Goal: Task Accomplishment & Management: Manage account settings

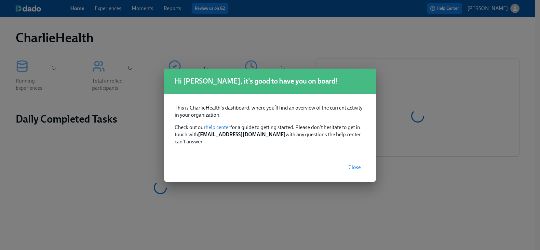
click at [356, 164] on span "Close" at bounding box center [354, 167] width 12 height 7
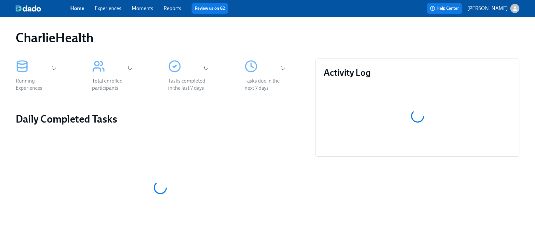
click at [111, 8] on link "Experiences" at bounding box center [108, 8] width 27 height 6
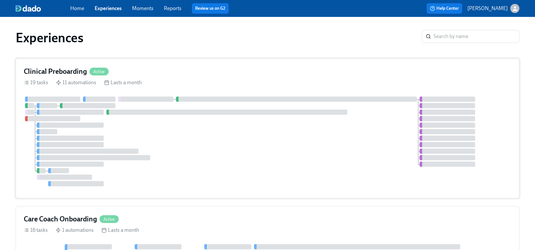
click at [163, 81] on div "19 tasks 11 automations Lasts a month" at bounding box center [268, 82] width 488 height 7
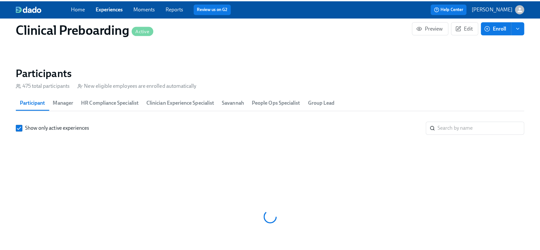
scroll to position [0, 7604]
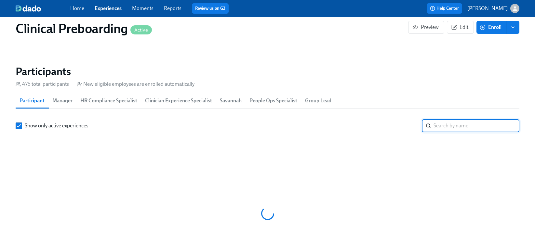
click at [440, 132] on input "search" at bounding box center [477, 125] width 86 height 13
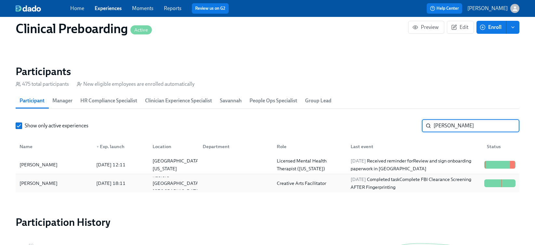
type input "alexandra"
click at [46, 180] on div "Alexandra Rivera" at bounding box center [38, 184] width 43 height 8
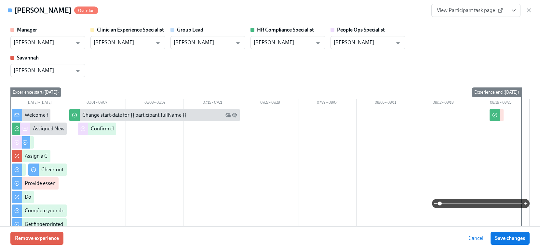
click at [508, 10] on button "View task page" at bounding box center [514, 10] width 14 height 13
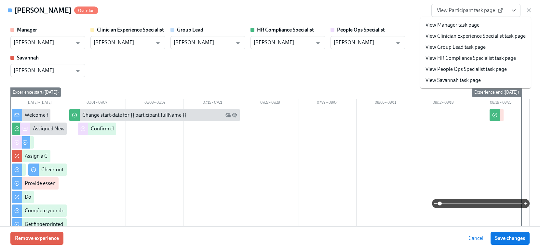
click at [472, 57] on link "View HR Compliance Specialist task page" at bounding box center [470, 58] width 90 height 7
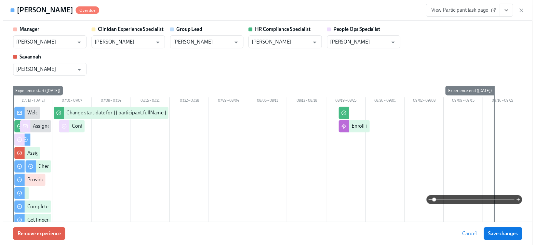
scroll to position [0, 8023]
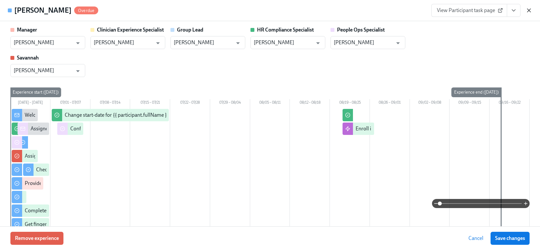
click at [530, 13] on icon "button" at bounding box center [529, 10] width 7 height 7
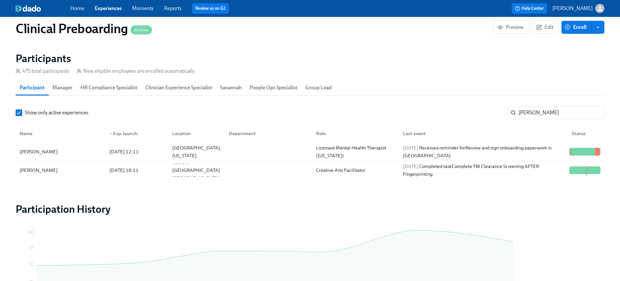
scroll to position [0, 7938]
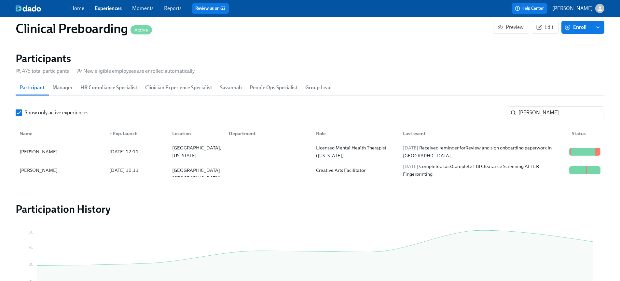
click at [113, 9] on link "Experiences" at bounding box center [108, 8] width 27 height 6
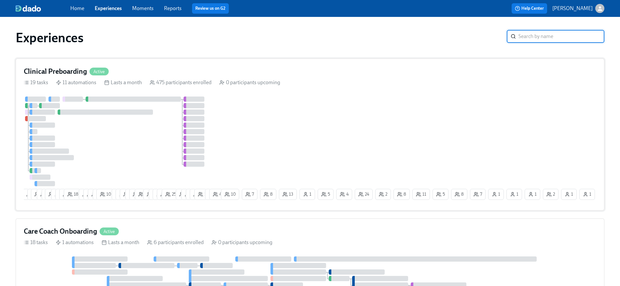
click at [141, 155] on div at bounding box center [122, 142] width 196 height 90
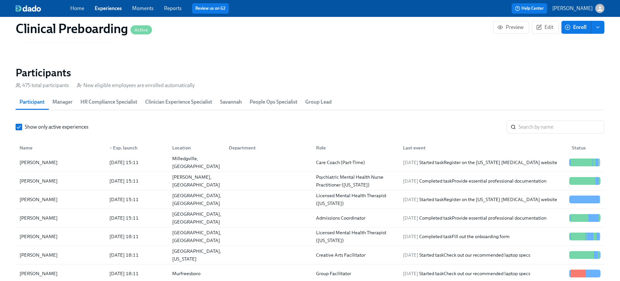
scroll to position [50, 0]
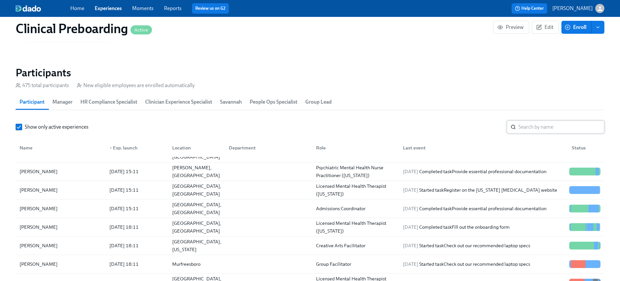
click at [540, 121] on input "search" at bounding box center [561, 127] width 86 height 13
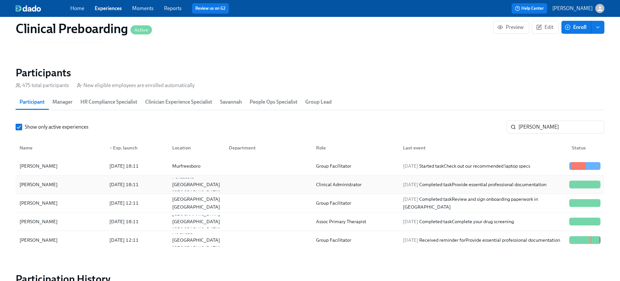
click at [70, 178] on div "Anne Louise Seaman" at bounding box center [60, 184] width 87 height 13
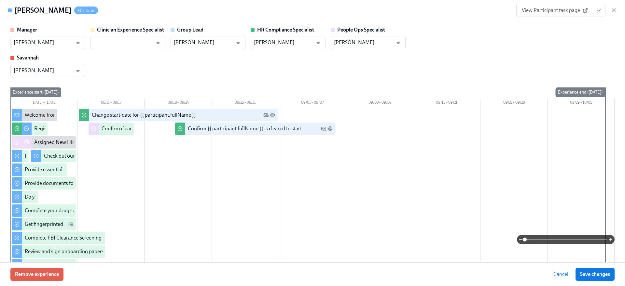
click at [540, 13] on icon "View task page" at bounding box center [598, 10] width 7 height 7
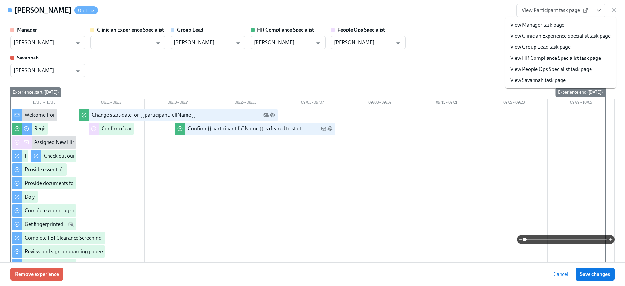
click at [537, 57] on link "View HR Compliance Specialist task page" at bounding box center [555, 58] width 90 height 7
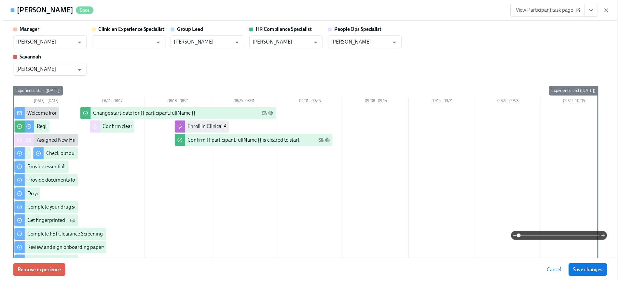
scroll to position [0, 7938]
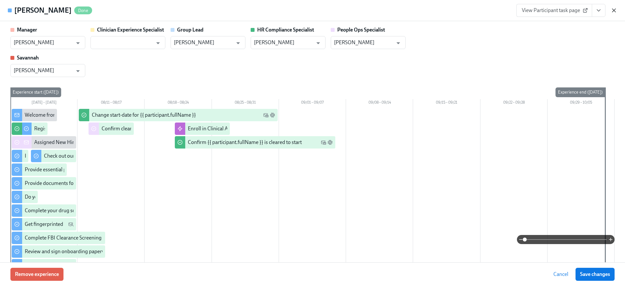
click at [540, 10] on icon "button" at bounding box center [613, 10] width 3 height 3
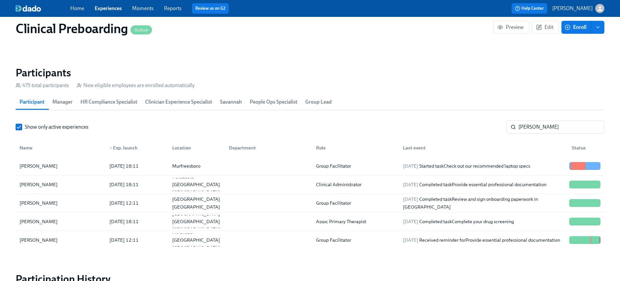
scroll to position [0, 7938]
click at [540, 121] on input "anne" at bounding box center [561, 127] width 86 height 13
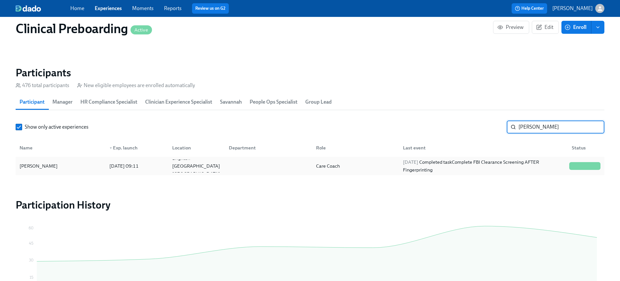
click at [60, 160] on div "Amber Weston" at bounding box center [60, 166] width 87 height 13
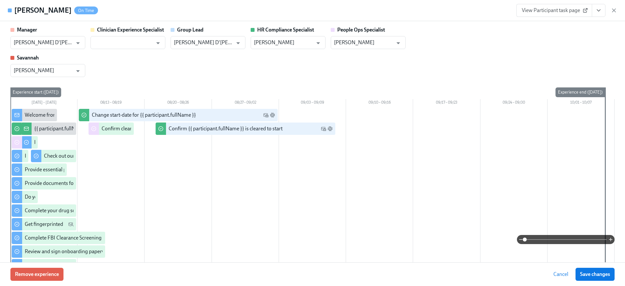
click at [540, 8] on button "View task page" at bounding box center [598, 10] width 14 height 13
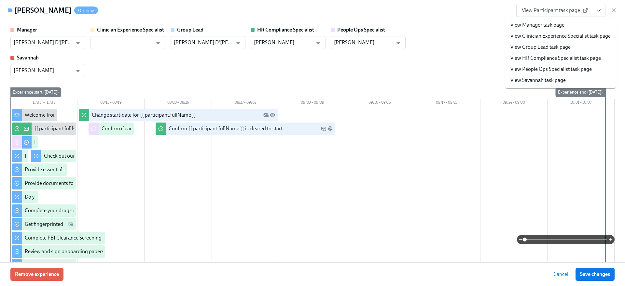
click at [540, 59] on link "View HR Compliance Specialist task page" at bounding box center [555, 58] width 90 height 7
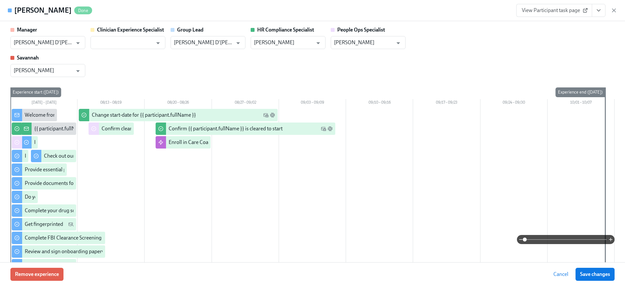
click at [540, 9] on div "Amber Weston Done View Participant task page" at bounding box center [312, 10] width 625 height 21
click at [540, 9] on icon "button" at bounding box center [613, 10] width 7 height 7
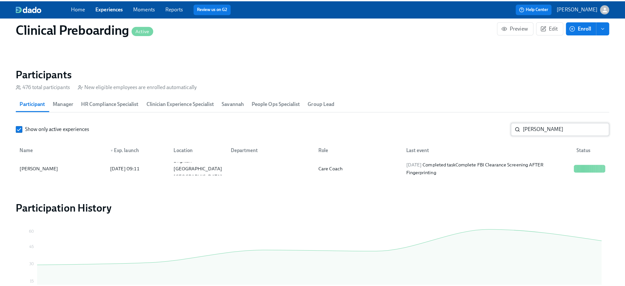
scroll to position [0, 7934]
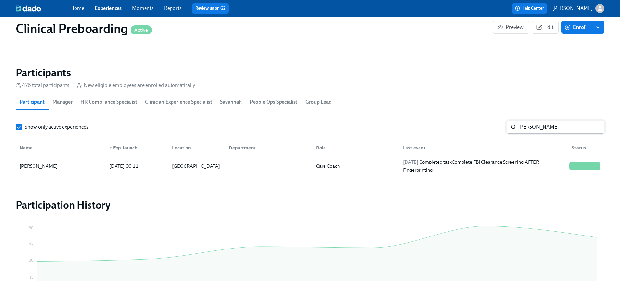
click at [540, 121] on input "amber w" at bounding box center [561, 127] width 86 height 13
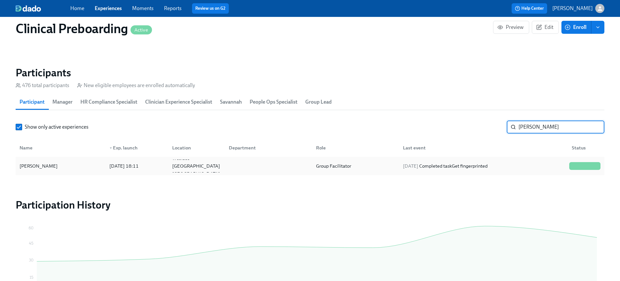
click at [66, 160] on div "Lisa Diaz" at bounding box center [60, 166] width 87 height 13
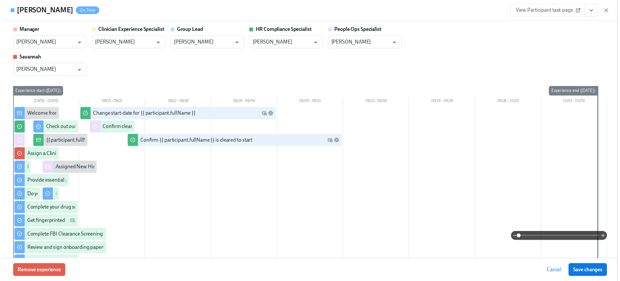
scroll to position [0, 7938]
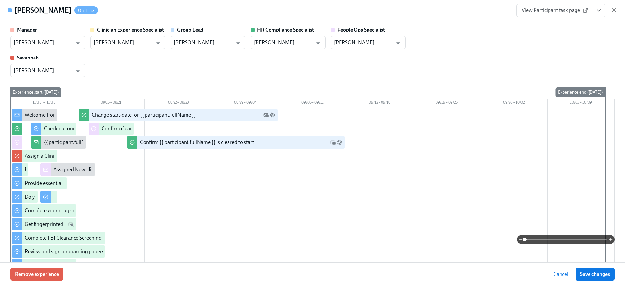
click at [540, 9] on icon "button" at bounding box center [613, 10] width 7 height 7
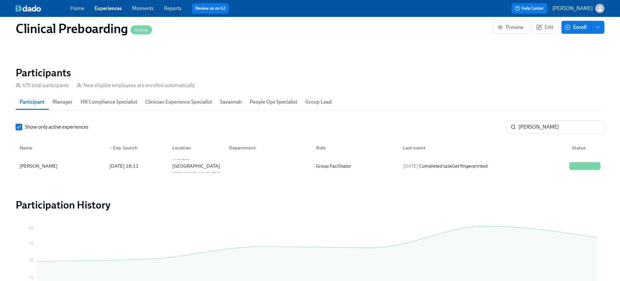
scroll to position [0, 7322]
click at [540, 121] on input "lisa d" at bounding box center [561, 127] width 86 height 13
click at [37, 162] on div "Lisa Diaz" at bounding box center [38, 166] width 43 height 8
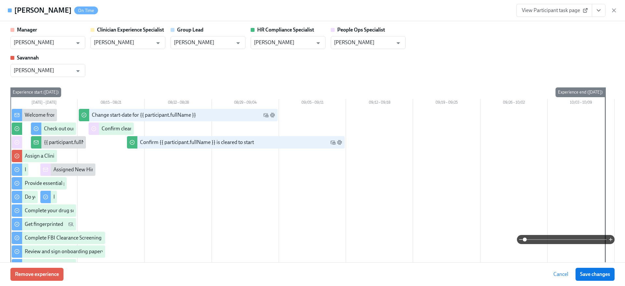
click at [540, 9] on icon "View task page" at bounding box center [598, 10] width 7 height 7
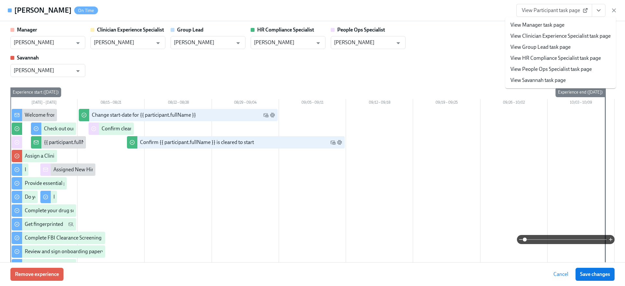
click at [540, 57] on link "View HR Compliance Specialist task page" at bounding box center [555, 58] width 90 height 7
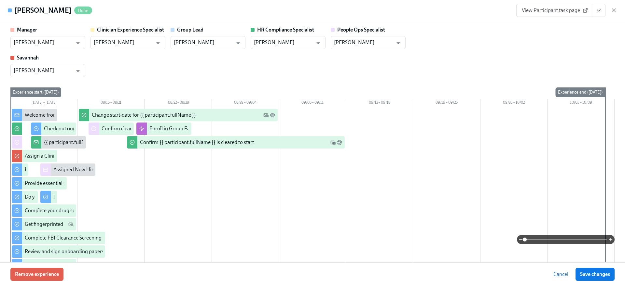
drag, startPoint x: 610, startPoint y: 11, endPoint x: 555, endPoint y: 71, distance: 81.5
click at [540, 11] on icon "button" at bounding box center [613, 10] width 7 height 7
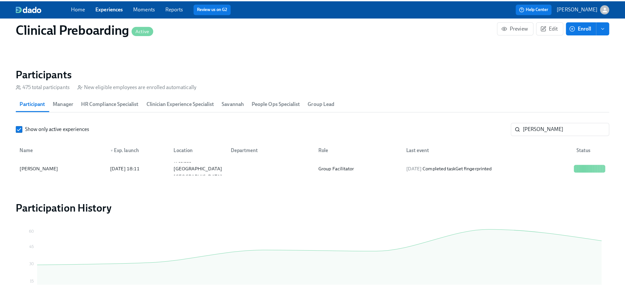
scroll to position [0, 7317]
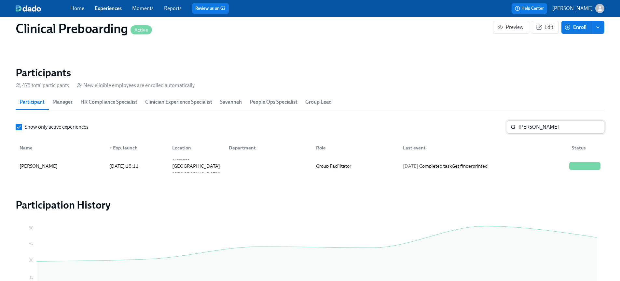
click at [530, 121] on input "lisa d" at bounding box center [561, 127] width 86 height 13
type input "brittany th"
click at [48, 162] on div "[PERSON_NAME]" at bounding box center [38, 166] width 43 height 8
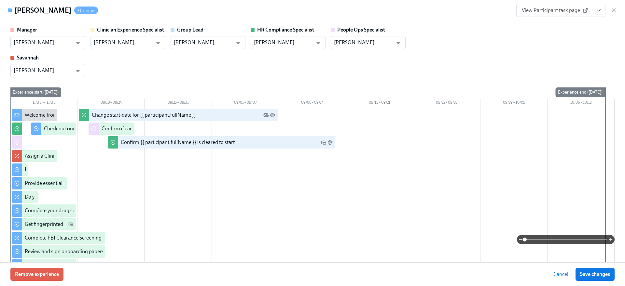
click at [540, 15] on button "View task page" at bounding box center [598, 10] width 14 height 13
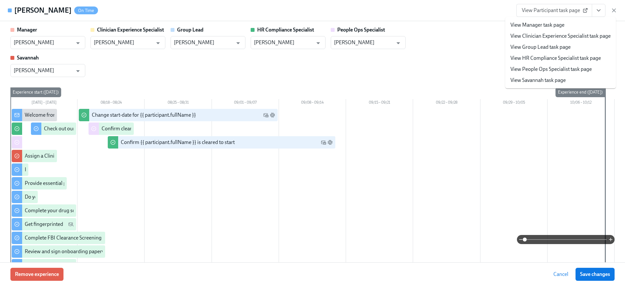
click at [540, 58] on link "View HR Compliance Specialist task page" at bounding box center [555, 58] width 90 height 7
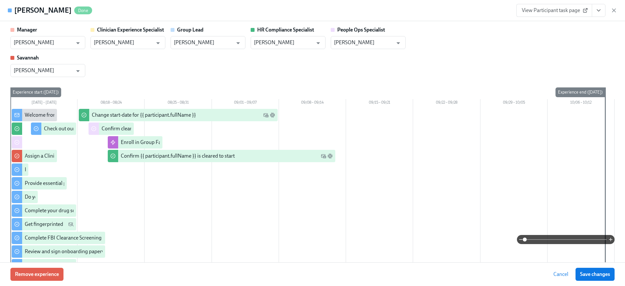
scroll to position [0, 7322]
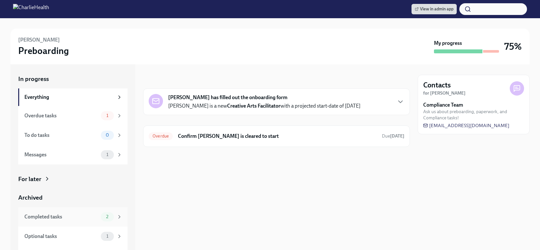
click at [71, 218] on div "Completed tasks" at bounding box center [61, 216] width 74 height 7
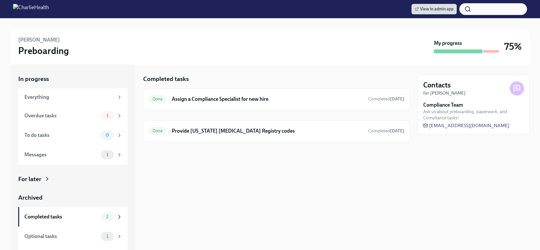
scroll to position [16, 0]
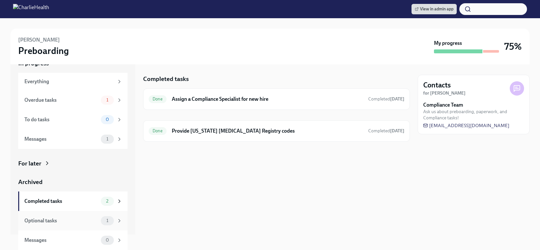
click at [72, 222] on div "Optional tasks" at bounding box center [61, 220] width 74 height 7
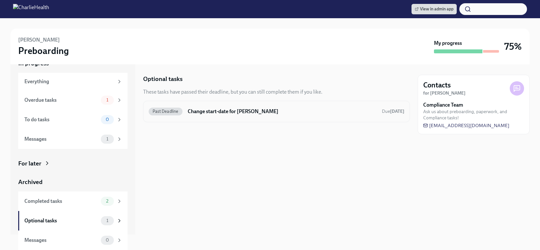
click at [228, 116] on div "Past Deadline Change start-date for Alexandra Rivera Due Jul 22nd" at bounding box center [277, 111] width 256 height 10
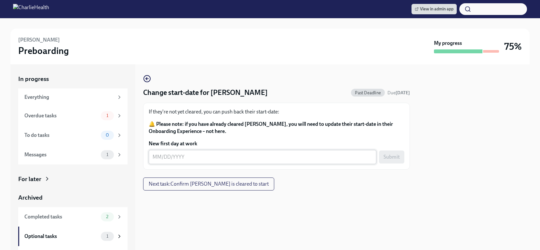
click at [233, 155] on textarea "New first day at work" at bounding box center [263, 157] width 220 height 8
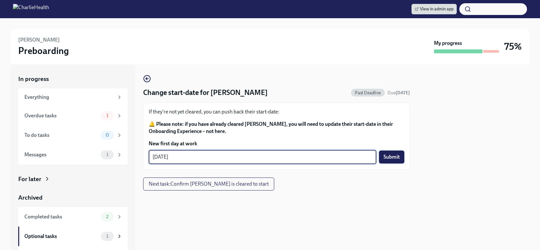
type textarea "[DATE]"
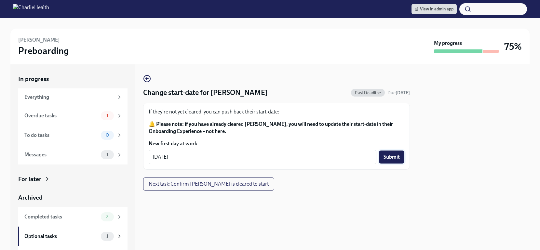
click at [390, 154] on span "Submit" at bounding box center [392, 157] width 16 height 7
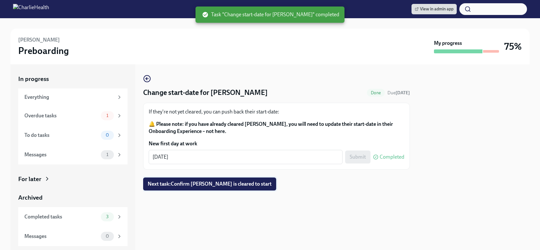
click at [247, 185] on span "Next task : Confirm Alexandra Rivera is cleared to start" at bounding box center [210, 184] width 124 height 7
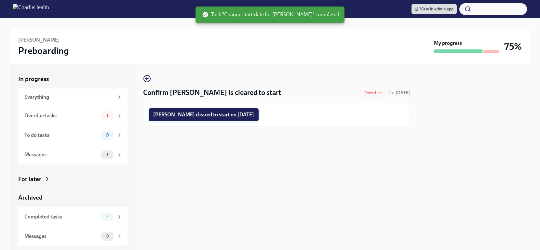
click at [239, 116] on span "Alexandra Rivera cleared to start on 08/25/2025" at bounding box center [203, 115] width 101 height 7
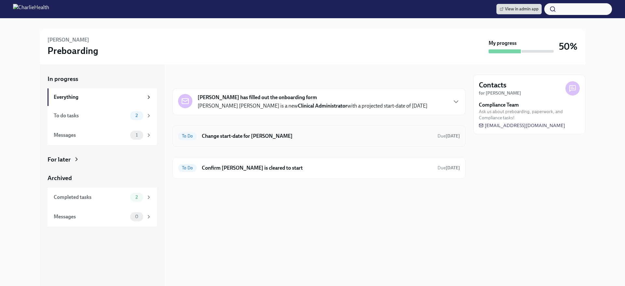
click at [360, 138] on h6 "Change start-date for Anne Louise Seaman" at bounding box center [317, 136] width 230 height 7
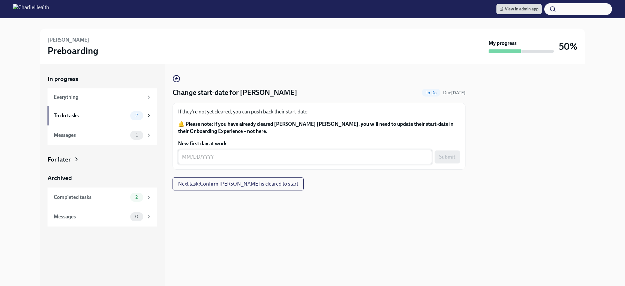
click at [281, 163] on div "x ​" at bounding box center [305, 157] width 254 height 14
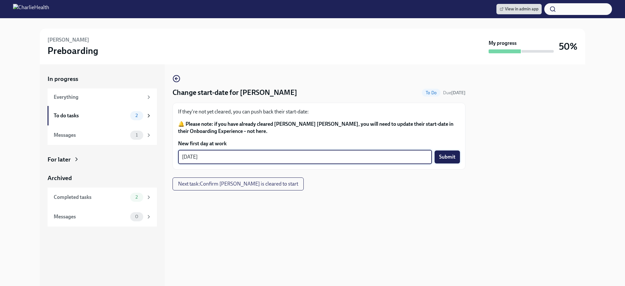
type textarea "08/25/2025"
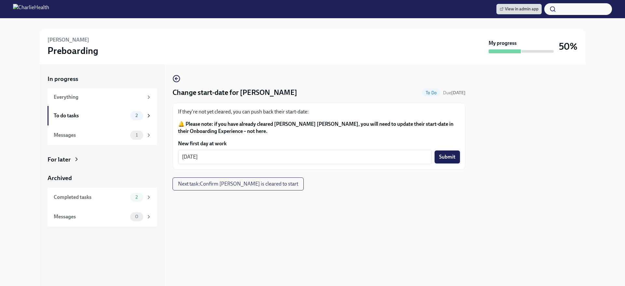
click at [439, 158] on span "Submit" at bounding box center [447, 157] width 16 height 7
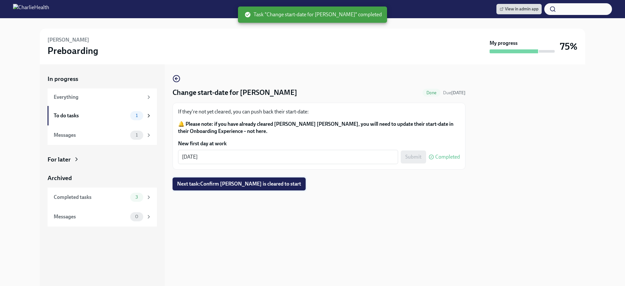
click at [284, 183] on span "Next task : Confirm Anne Louise Seaman is cleared to start" at bounding box center [239, 184] width 124 height 7
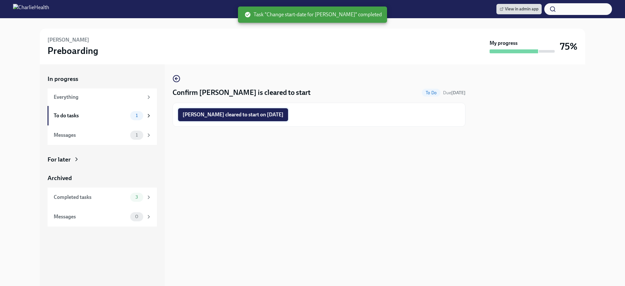
click at [264, 115] on span "Anne Louise Seaman cleared to start on 08/25/2025" at bounding box center [232, 115] width 101 height 7
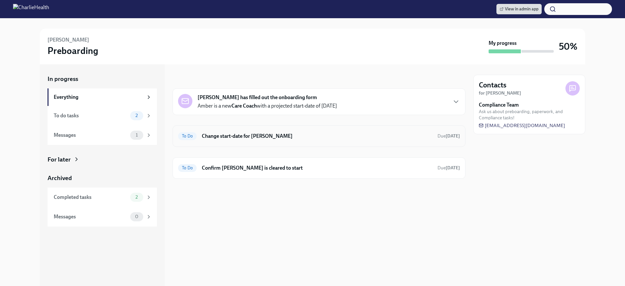
click at [308, 132] on div "To Do Change start-date for Amber Weston Due in 12 days" at bounding box center [319, 136] width 282 height 10
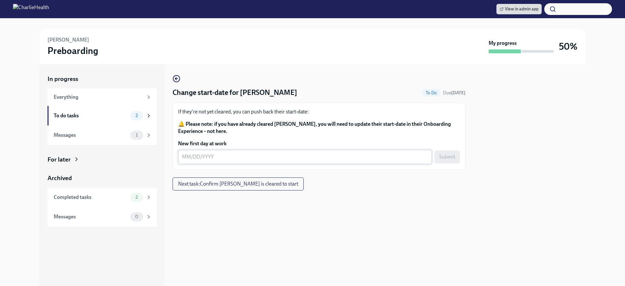
click at [278, 152] on div "x ​" at bounding box center [305, 157] width 254 height 14
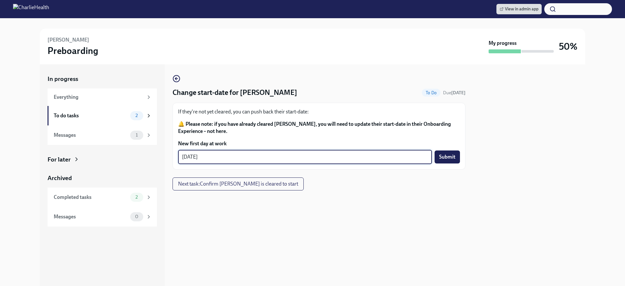
type textarea "[DATE]"
click at [351, 192] on div at bounding box center [318, 201] width 293 height 21
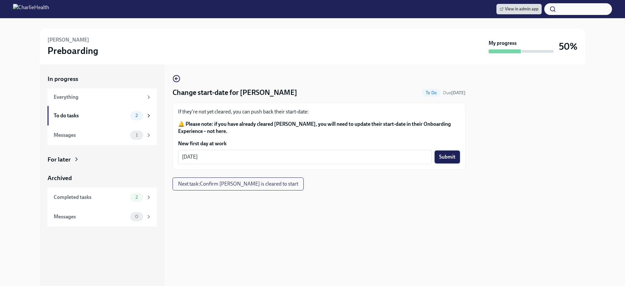
click at [447, 154] on span "Submit" at bounding box center [447, 157] width 16 height 7
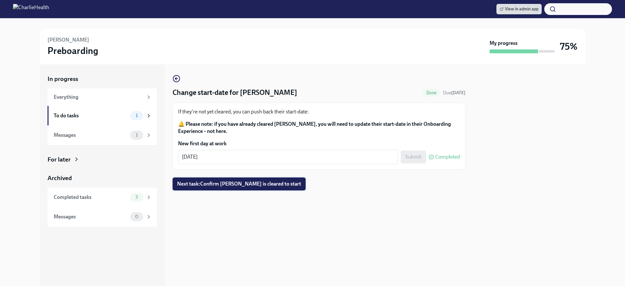
click at [285, 182] on span "Next task : Confirm Amber Weston is cleared to start" at bounding box center [239, 184] width 124 height 7
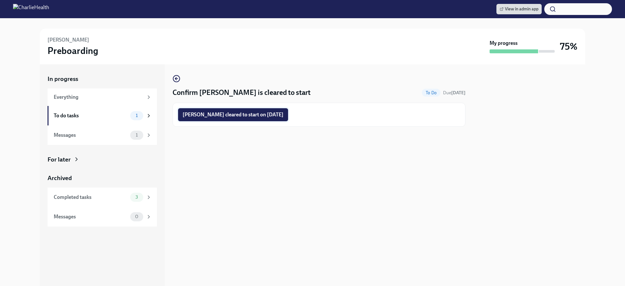
click at [273, 113] on span "Amber Weston cleared to start on 08/25/2025" at bounding box center [232, 115] width 101 height 7
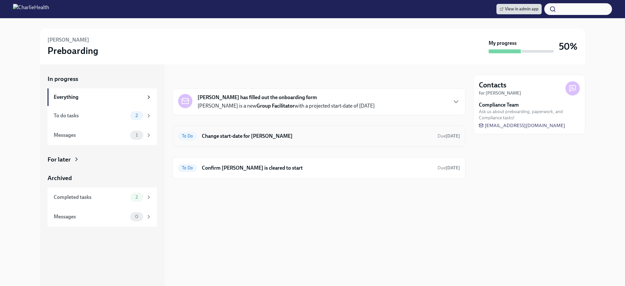
click at [258, 136] on h6 "Change start-date for [PERSON_NAME]" at bounding box center [317, 136] width 230 height 7
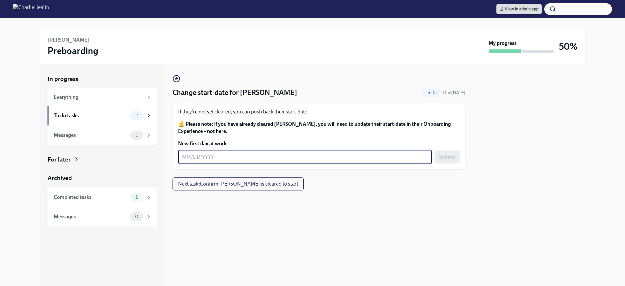
click at [250, 158] on textarea "New first day at work" at bounding box center [305, 157] width 246 height 8
type textarea "[DATE]"
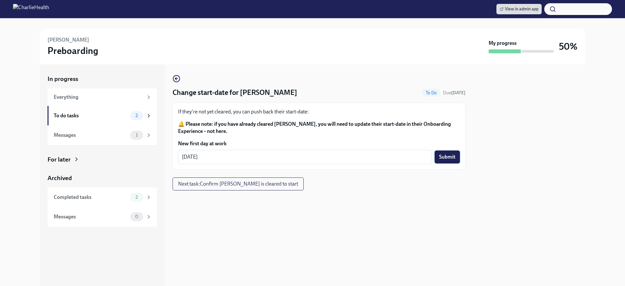
click at [456, 153] on button "Submit" at bounding box center [446, 157] width 25 height 13
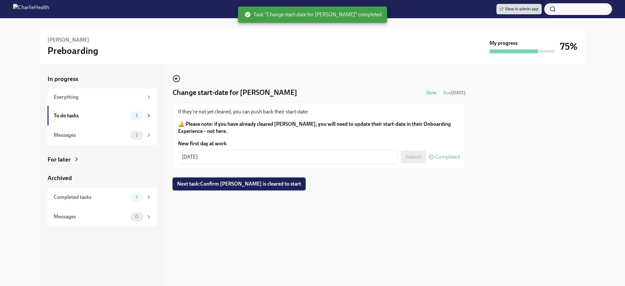
click at [263, 182] on span "Next task : Confirm [PERSON_NAME] is cleared to start" at bounding box center [239, 184] width 124 height 7
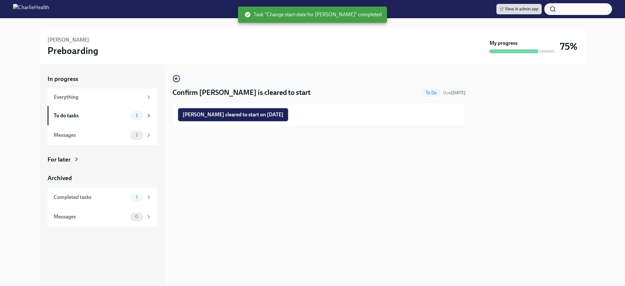
click at [257, 119] on button "Lisa Diaz cleared to start on 08/25/2025" at bounding box center [233, 114] width 110 height 13
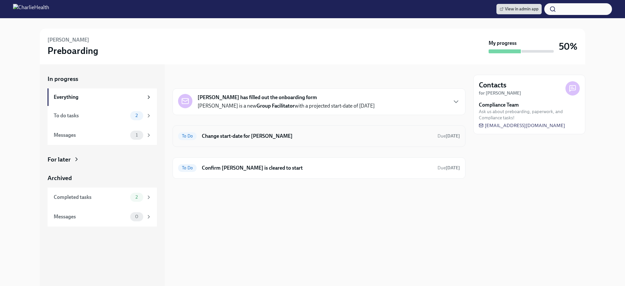
click at [264, 142] on div "To Do Change start-date for [PERSON_NAME] Due [DATE]" at bounding box center [318, 136] width 293 height 21
click at [259, 137] on h6 "Change start-date for [PERSON_NAME]" at bounding box center [317, 136] width 230 height 7
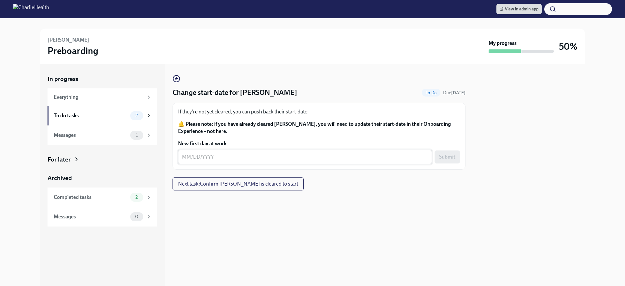
click at [253, 157] on textarea "New first day at work" at bounding box center [305, 157] width 246 height 8
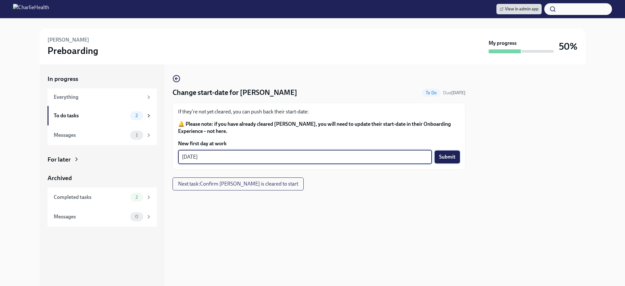
type textarea "[DATE]"
click at [448, 158] on span "Submit" at bounding box center [447, 157] width 16 height 7
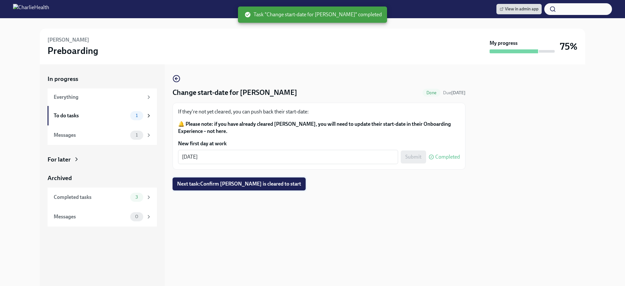
click at [273, 184] on span "Next task : Confirm [PERSON_NAME] is cleared to start" at bounding box center [239, 184] width 124 height 7
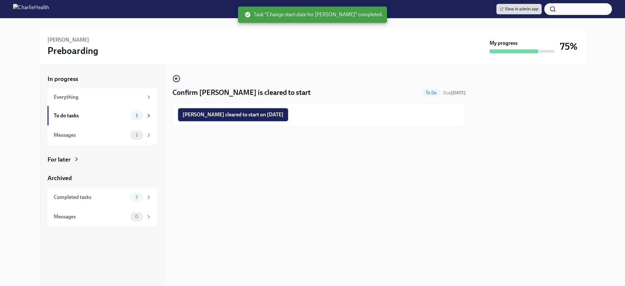
click at [249, 112] on span "[PERSON_NAME] cleared to start on [DATE]" at bounding box center [232, 115] width 101 height 7
